Goal: Task Accomplishment & Management: Use online tool/utility

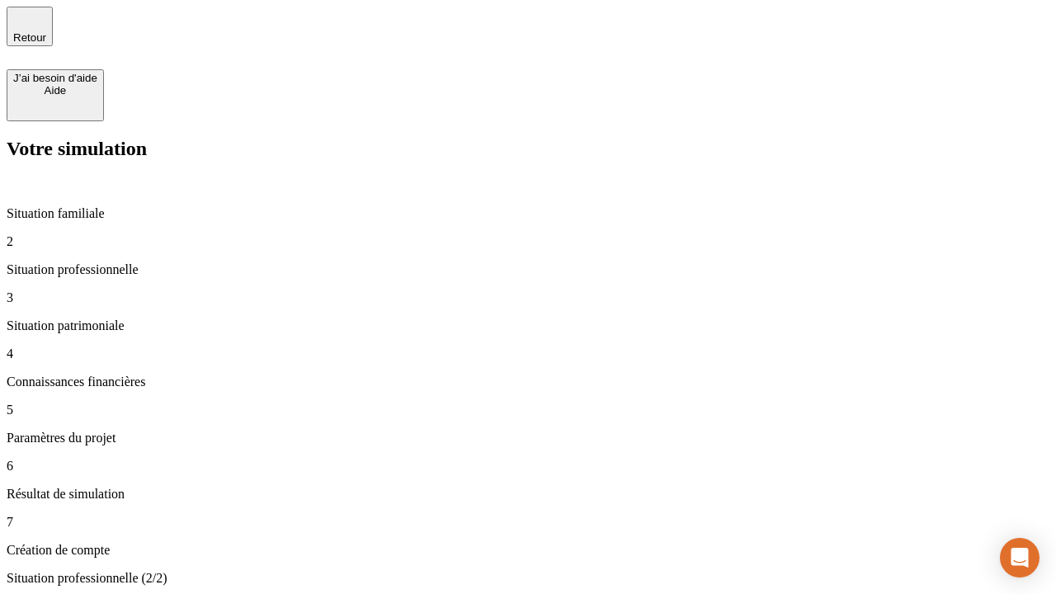
type input "30 000"
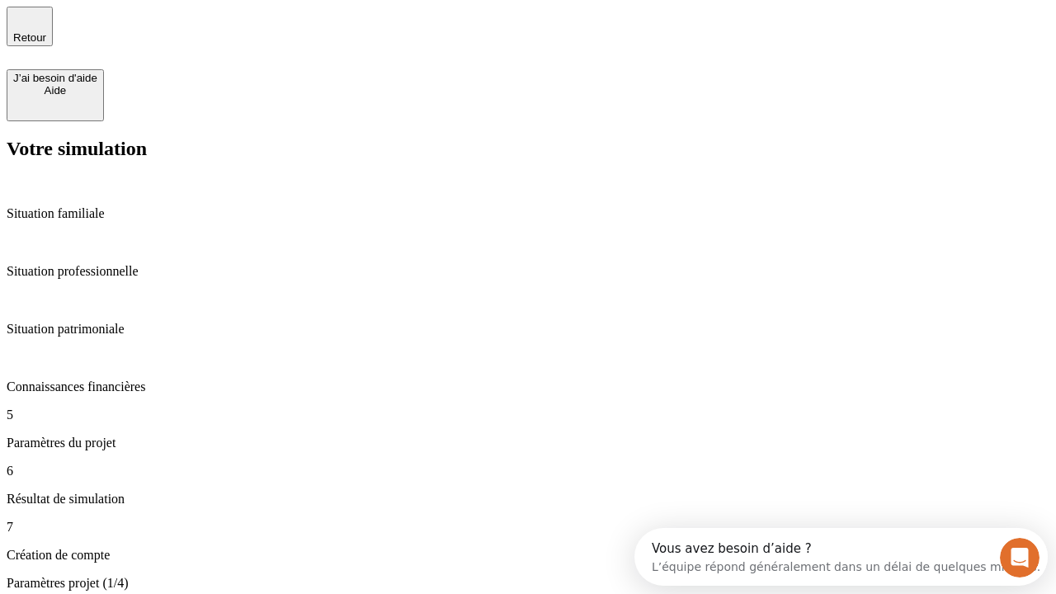
type input "25"
type input "5"
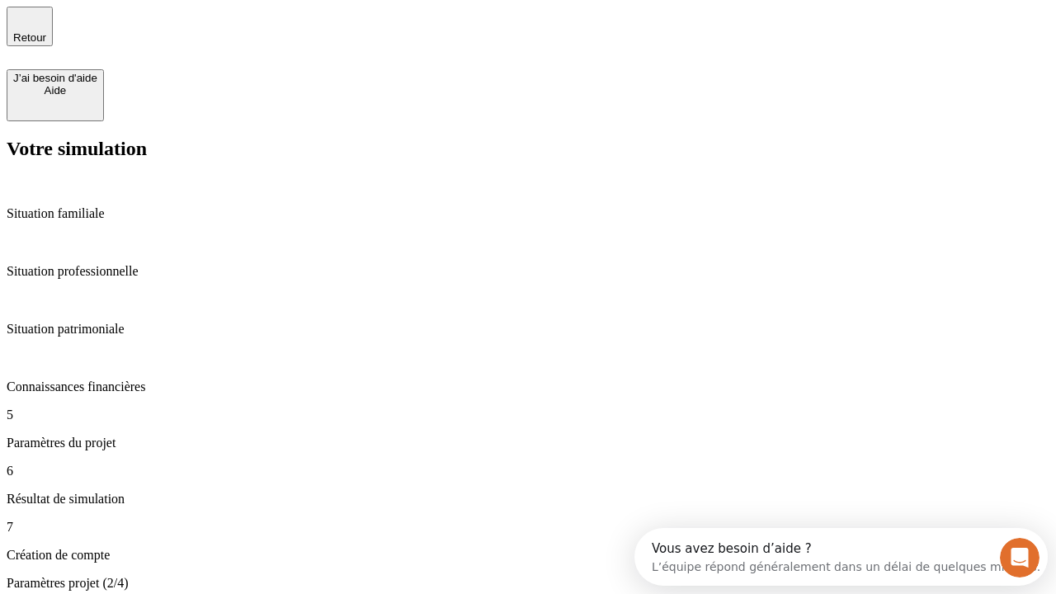
type input "1 000"
type input "640"
